Goal: Navigation & Orientation: Go to known website

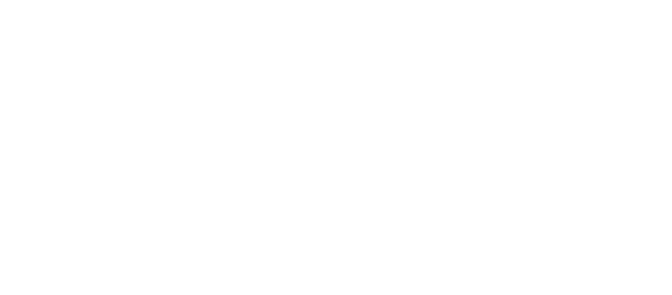
click at [4, 26] on body at bounding box center [336, 147] width 672 height 295
